Goal: Information Seeking & Learning: Learn about a topic

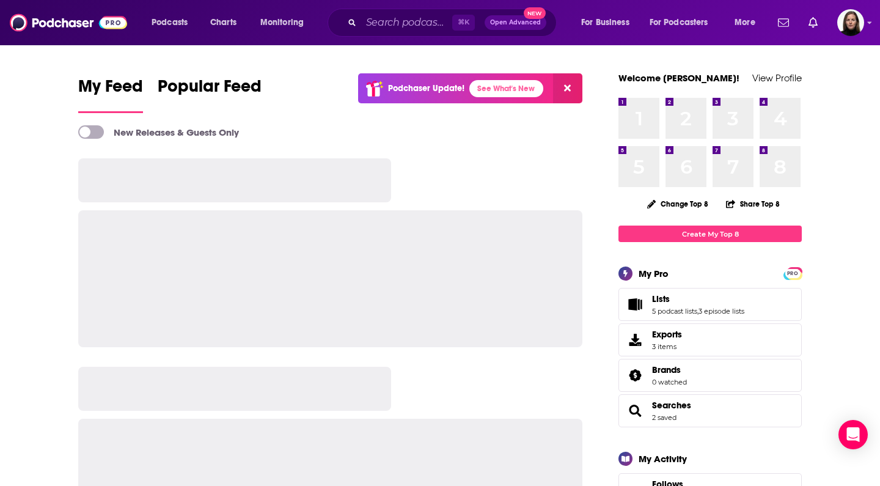
click at [404, 7] on div "Podcasts Charts Monitoring ⌘ K Open Advanced New For Business For Podcasters Mo…" at bounding box center [440, 22] width 880 height 45
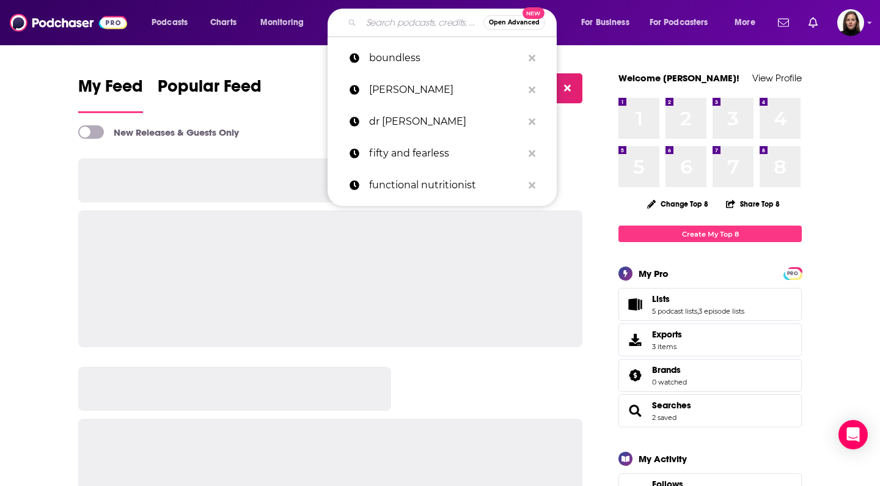
click at [396, 25] on input "Search podcasts, credits, & more..." at bounding box center [422, 23] width 122 height 20
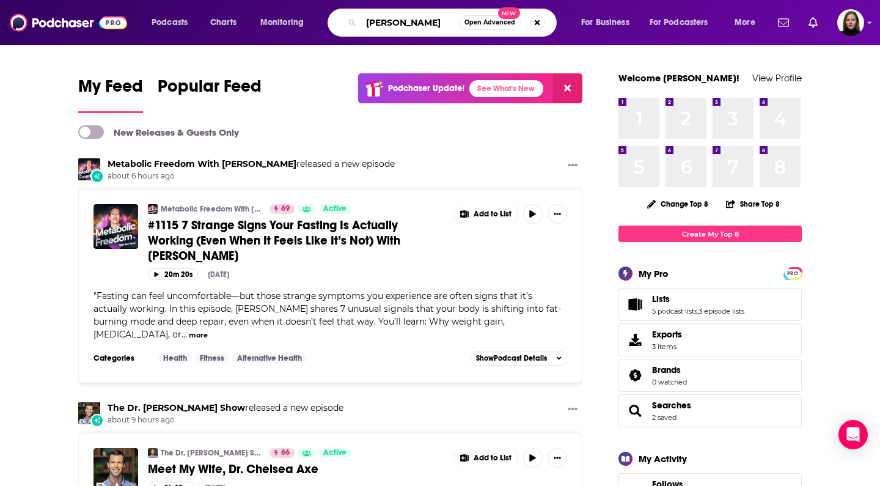
type input "[PERSON_NAME]"
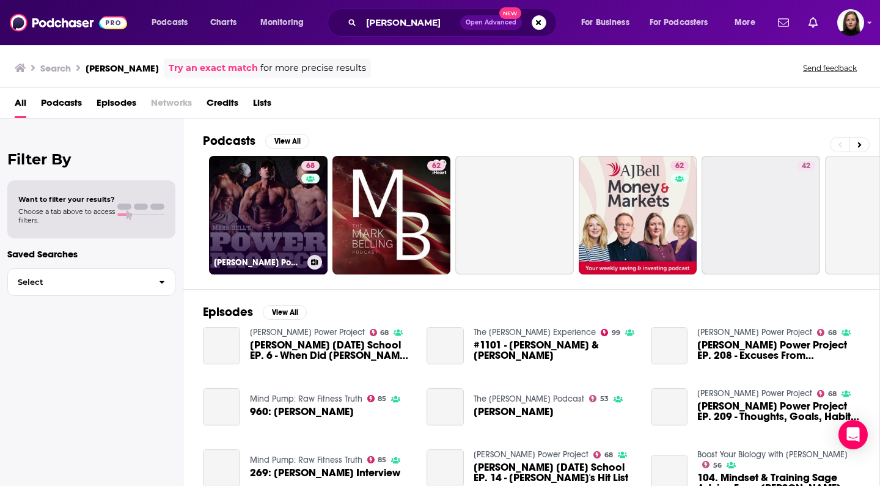
click at [265, 247] on link "68 Mark Bell's Power Project" at bounding box center [268, 215] width 119 height 119
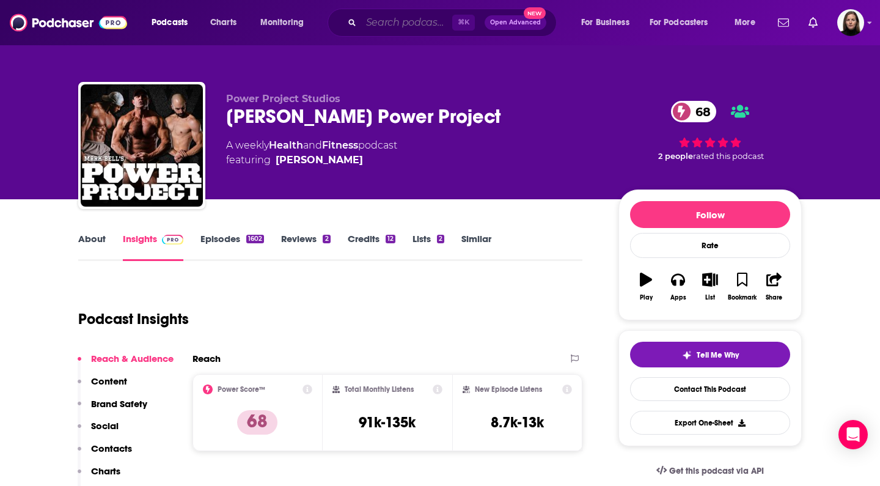
click at [389, 23] on input "Search podcasts, credits, & more..." at bounding box center [406, 23] width 91 height 20
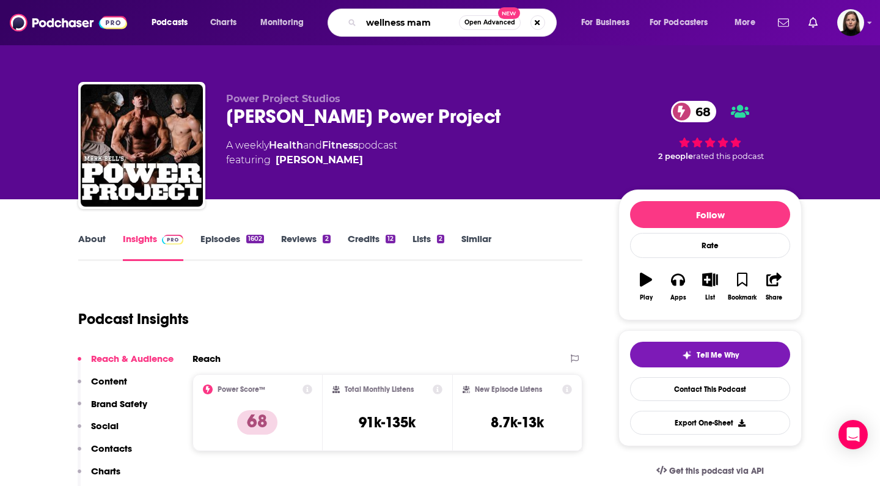
type input "wellness mama"
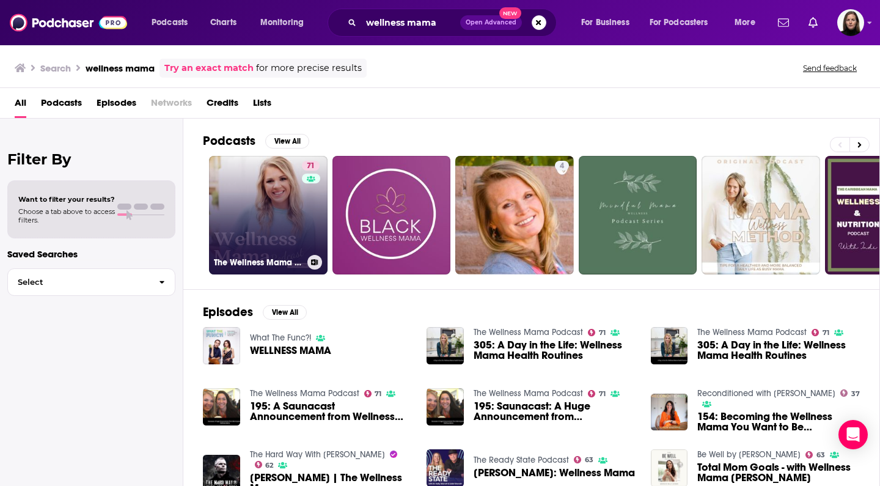
click at [268, 194] on link "71 The Wellness Mama Podcast" at bounding box center [268, 215] width 119 height 119
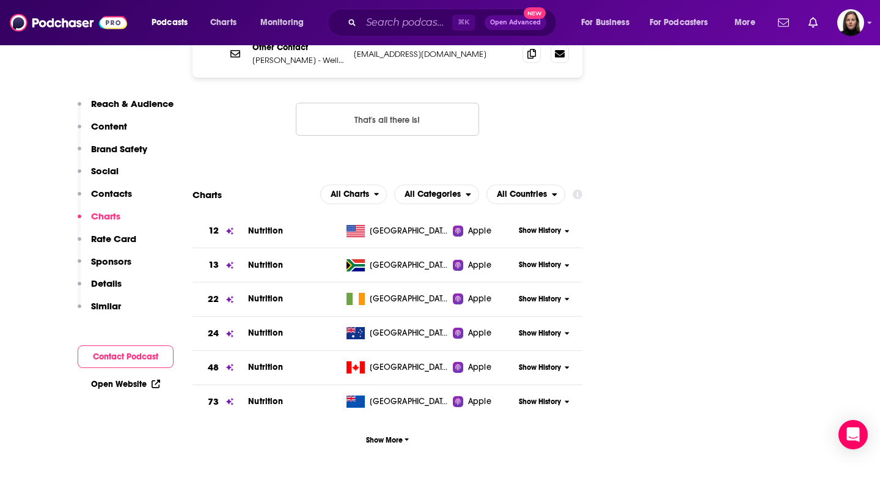
scroll to position [1862, 0]
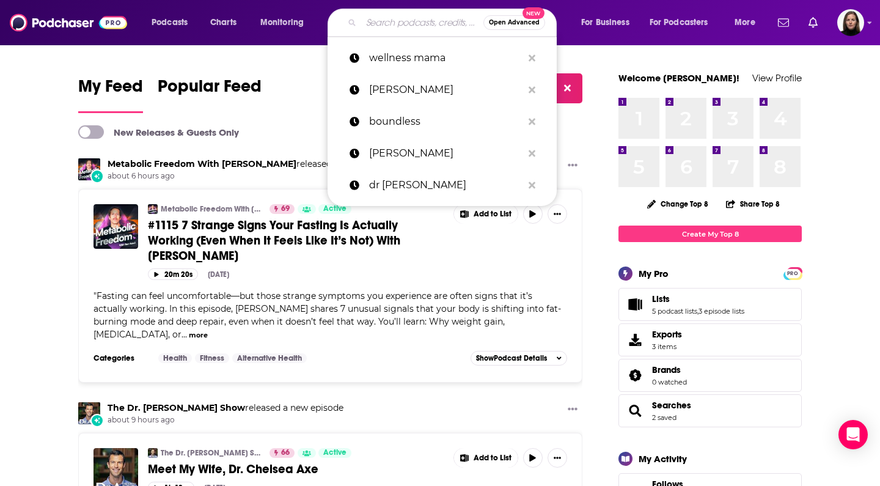
click at [385, 22] on input "Search podcasts, credits, & more..." at bounding box center [422, 23] width 122 height 20
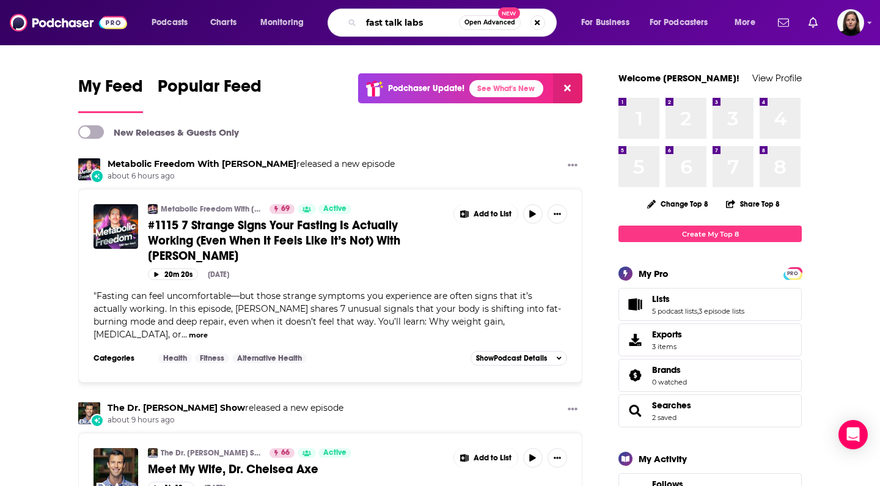
type input "fast talk labs"
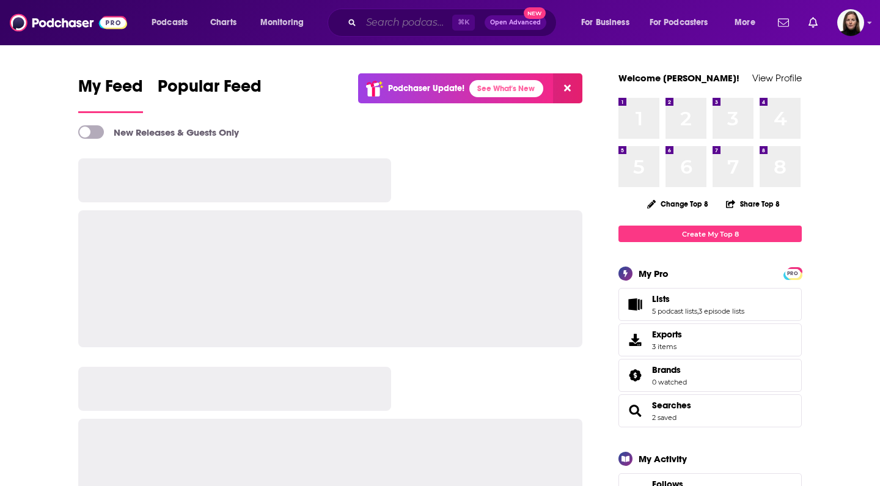
click at [416, 24] on input "Search podcasts, credits, & more..." at bounding box center [406, 23] width 91 height 20
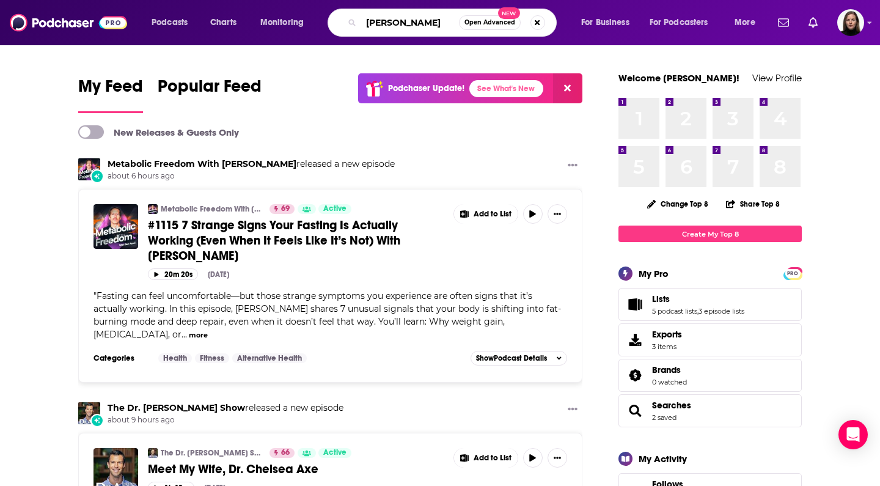
type input "[PERSON_NAME]"
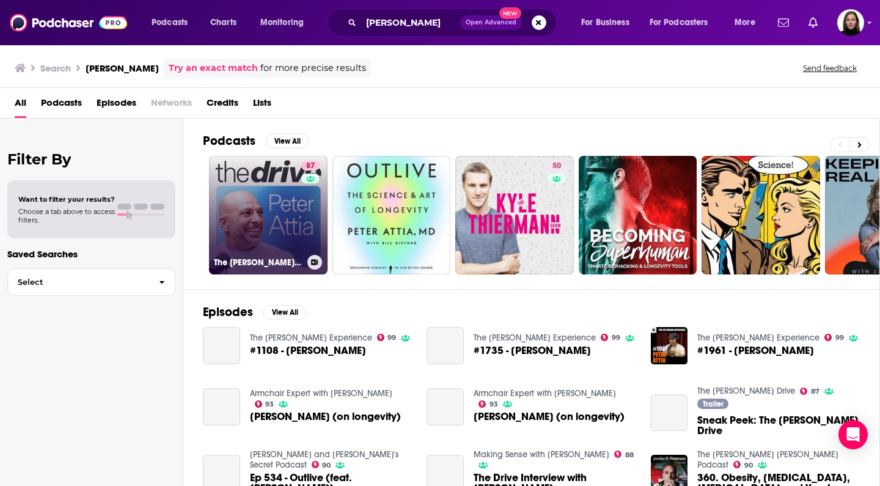
click at [263, 232] on link "[STREET_ADDRESS][PERSON_NAME]" at bounding box center [268, 215] width 119 height 119
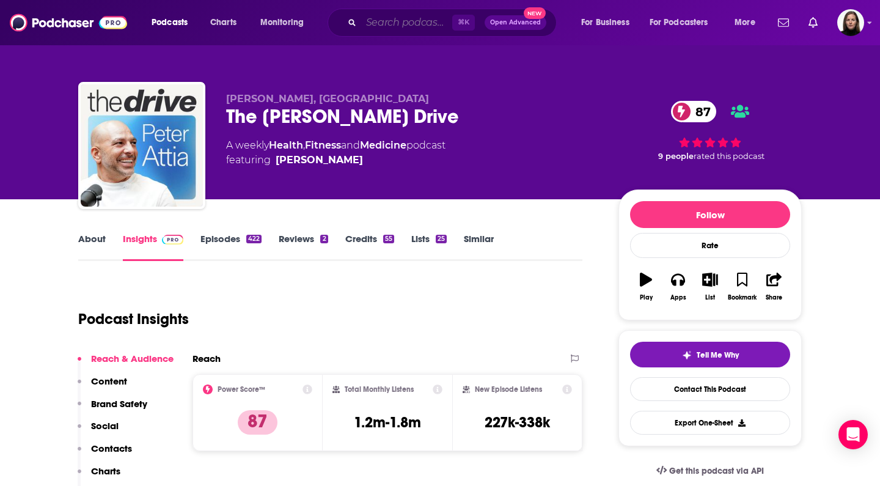
click at [394, 23] on input "Search podcasts, credits, & more..." at bounding box center [406, 23] width 91 height 20
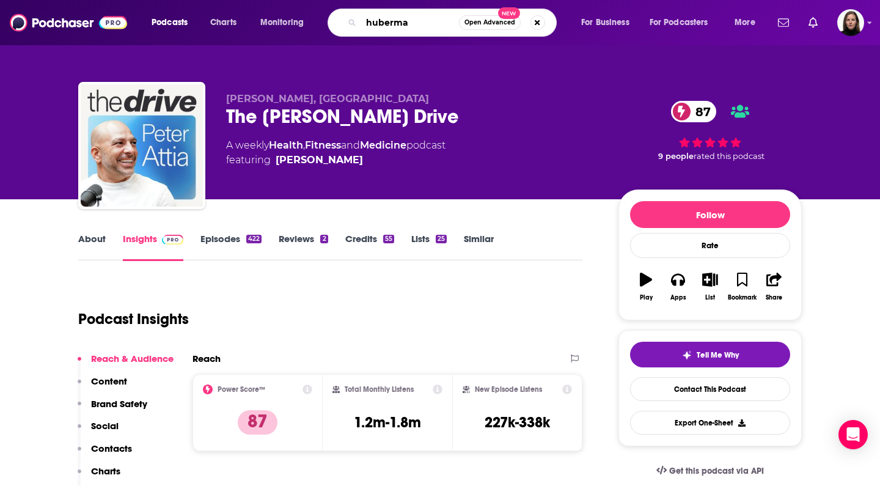
type input "huberman"
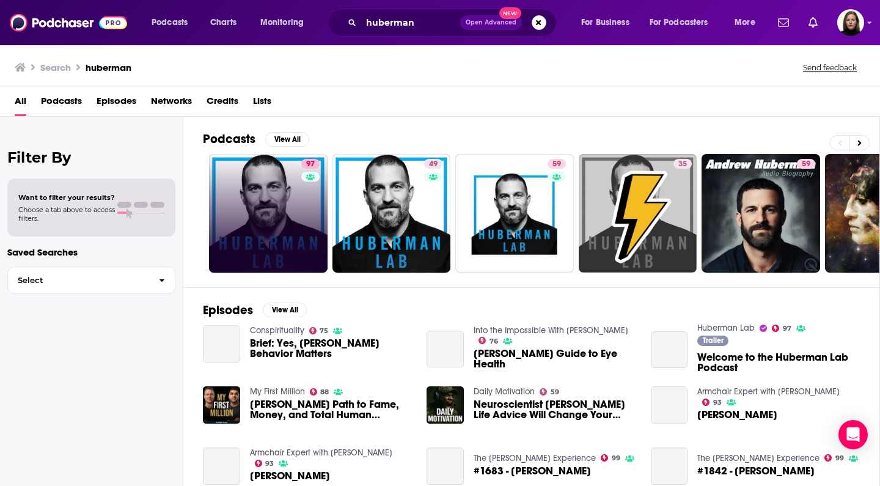
click at [273, 224] on link "97" at bounding box center [268, 213] width 119 height 119
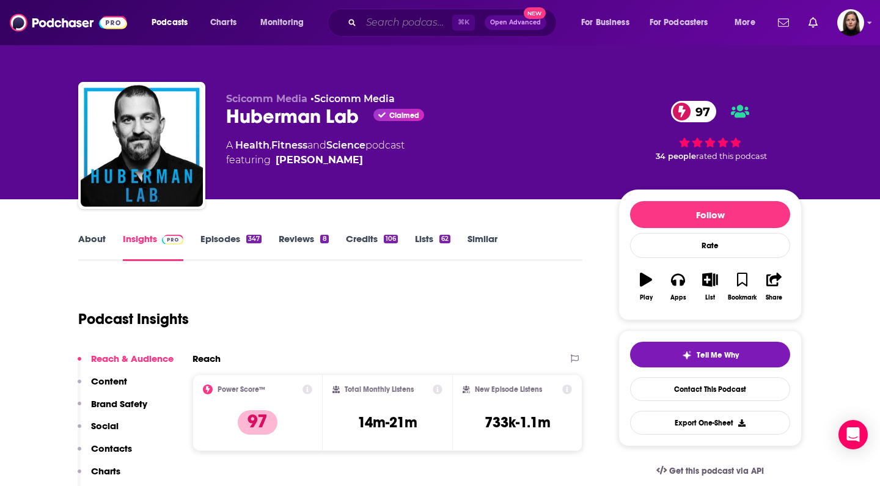
click at [399, 30] on input "Search podcasts, credits, & more..." at bounding box center [406, 23] width 91 height 20
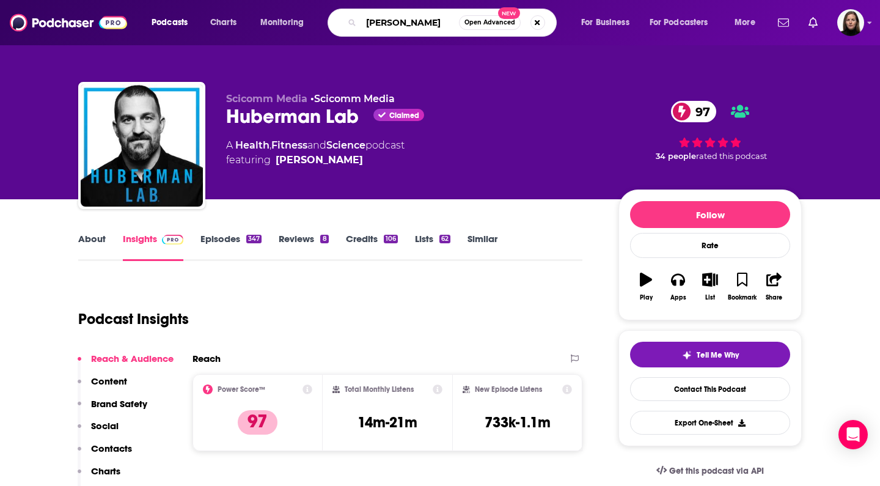
type input "[PERSON_NAME]"
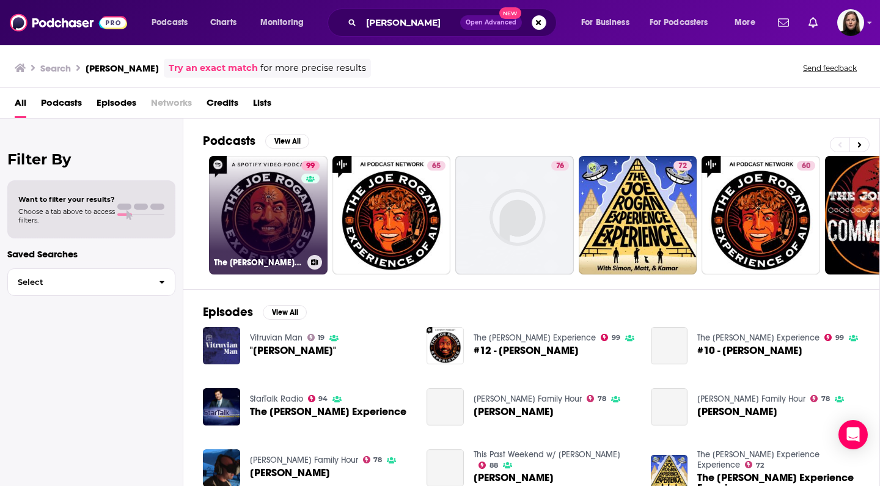
click at [270, 200] on link "99 The [PERSON_NAME] Experience" at bounding box center [268, 215] width 119 height 119
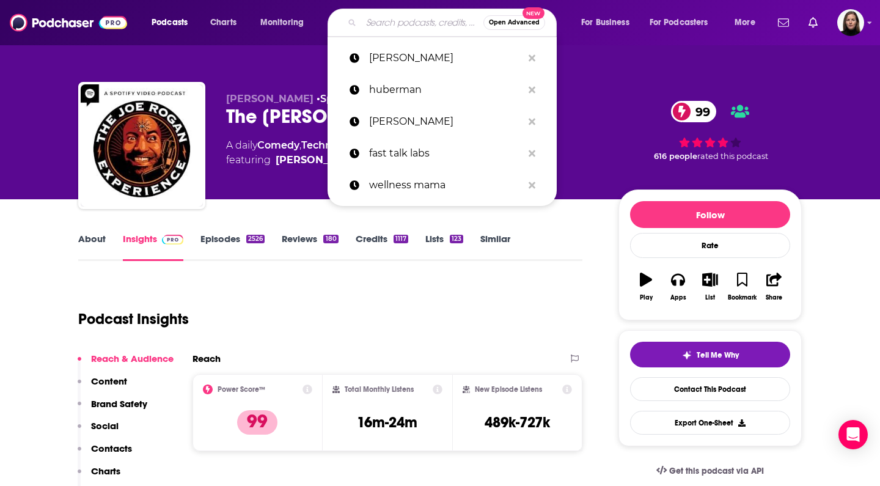
click at [393, 24] on input "Search podcasts, credits, & more..." at bounding box center [422, 23] width 122 height 20
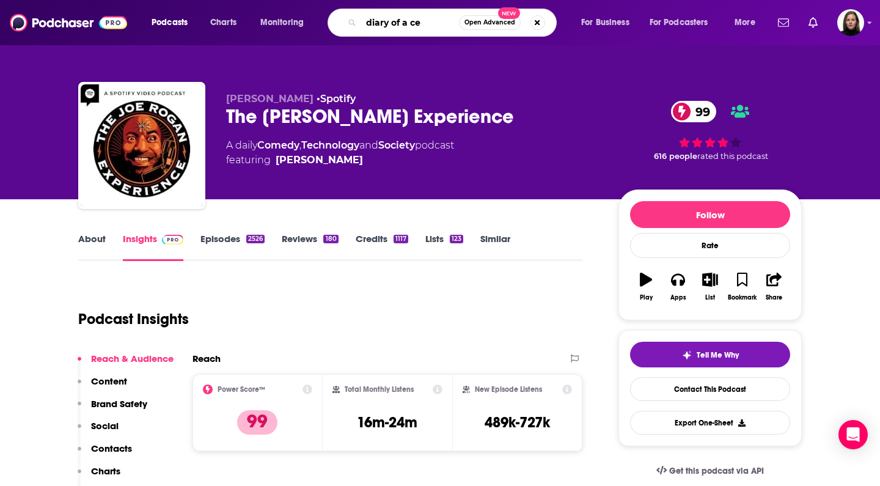
type input "diary of a ceo"
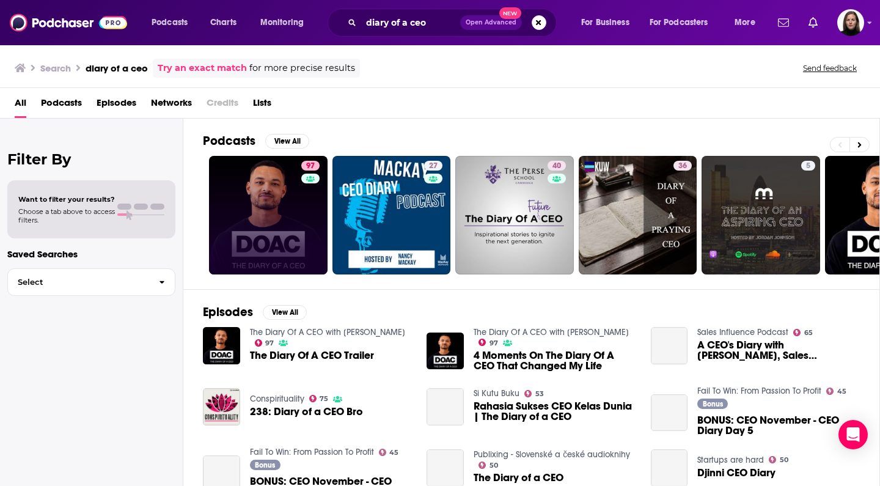
click at [274, 205] on link "97" at bounding box center [268, 215] width 119 height 119
